Goal: Information Seeking & Learning: Find specific fact

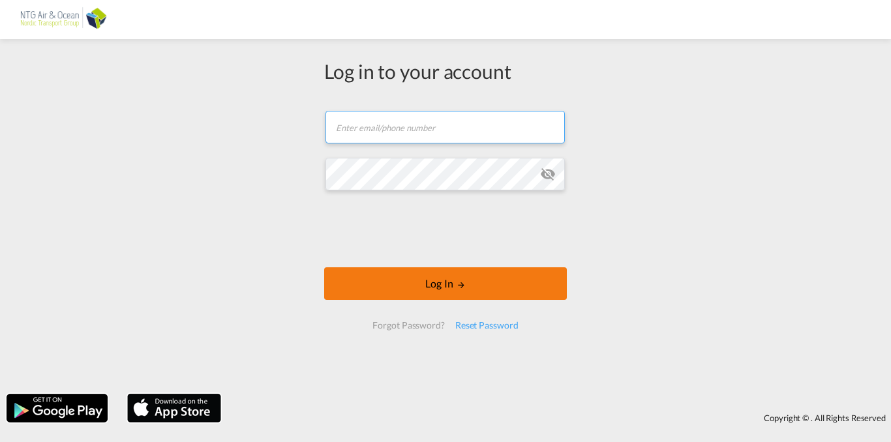
type input "[EMAIL_ADDRESS][DOMAIN_NAME]"
click at [437, 286] on button "Log In" at bounding box center [445, 283] width 243 height 33
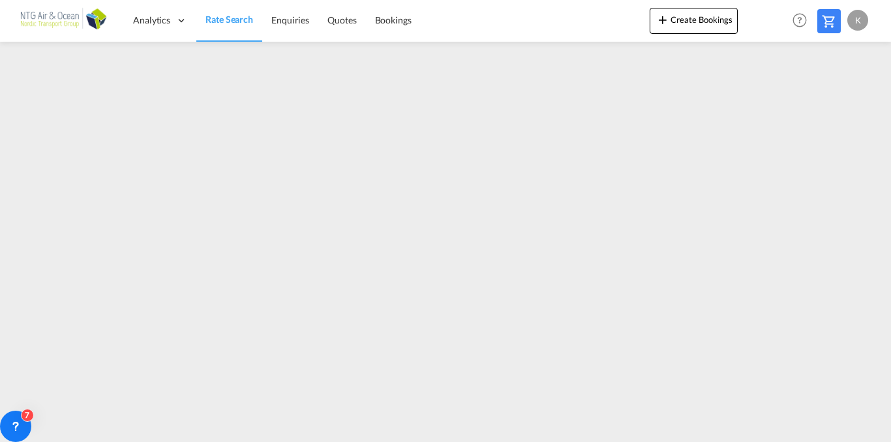
click at [857, 27] on div "K" at bounding box center [857, 20] width 21 height 21
click at [827, 102] on button "Logout" at bounding box center [842, 100] width 85 height 26
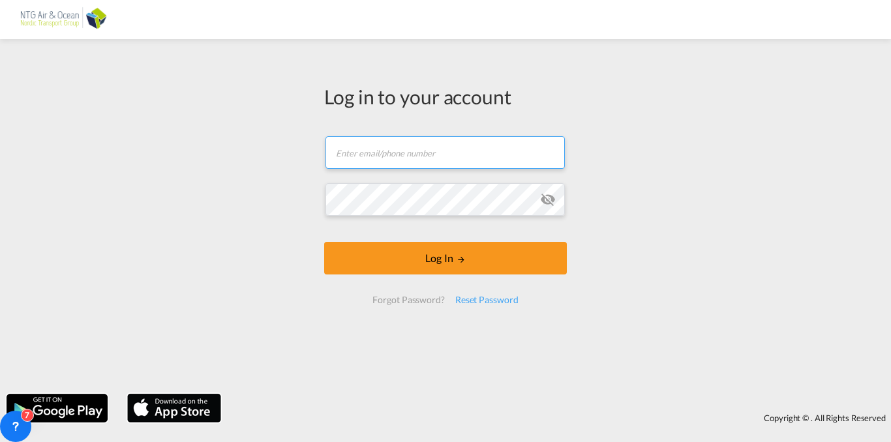
type input "[EMAIL_ADDRESS][DOMAIN_NAME]"
